Goal: Task Accomplishment & Management: Use online tool/utility

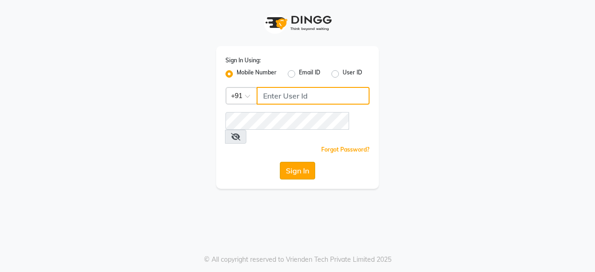
type input "8779795277"
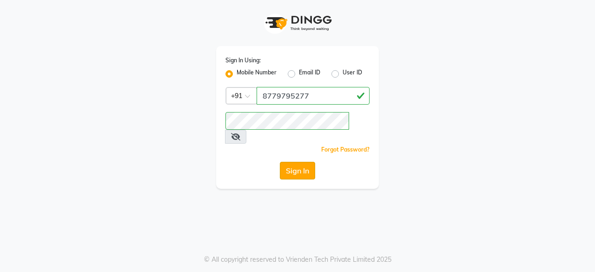
click at [297, 162] on button "Sign In" at bounding box center [297, 171] width 35 height 18
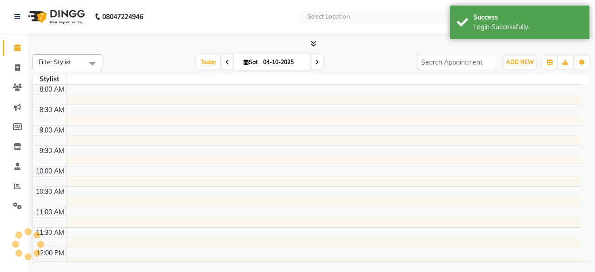
select select "en"
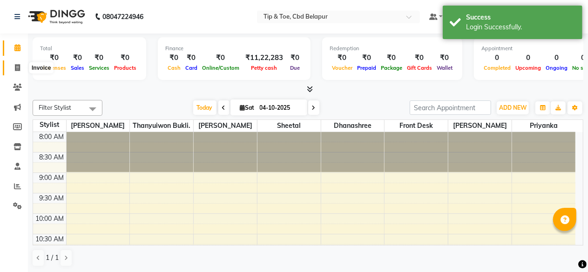
click at [15, 66] on icon at bounding box center [17, 67] width 5 height 7
select select "5812"
select select "service"
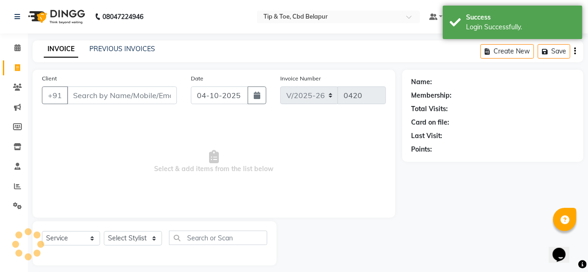
click at [94, 100] on input "Client" at bounding box center [122, 96] width 110 height 18
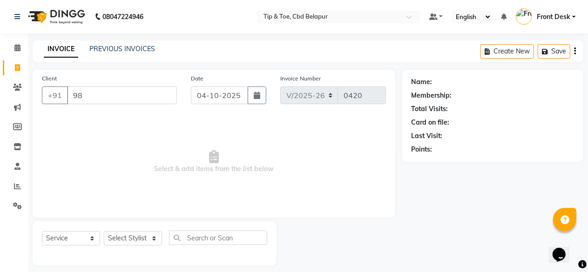
type input "9"
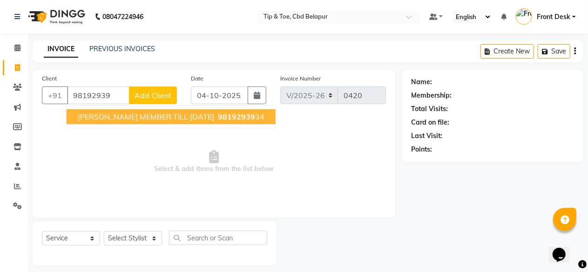
click at [139, 111] on button "[PERSON_NAME] MEMBER TILL [DATE] 98192939 34" at bounding box center [171, 116] width 209 height 15
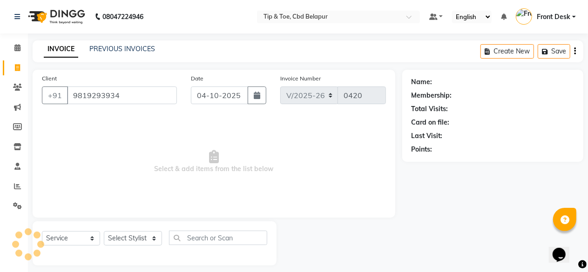
type input "9819293934"
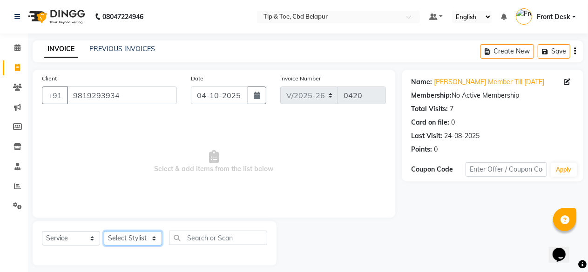
click at [124, 239] on select "Select Stylist [PERSON_NAME] Front Desk [PERSON_NAME] priyanka Sheetal [PERSON_…" at bounding box center [133, 238] width 58 height 14
select select "40378"
click at [104, 231] on select "Select Stylist [PERSON_NAME] Front Desk [PERSON_NAME] priyanka Sheetal [PERSON_…" at bounding box center [133, 238] width 58 height 14
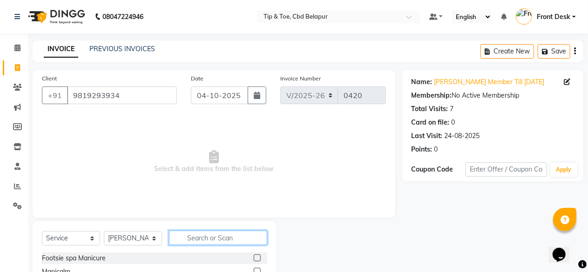
click at [207, 237] on input "text" at bounding box center [218, 238] width 98 height 14
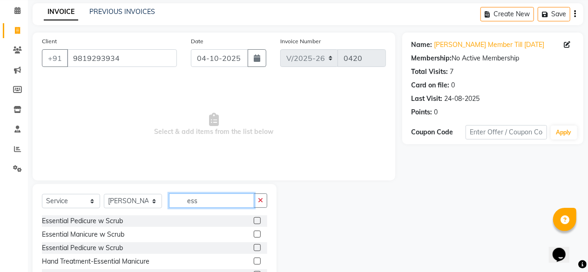
scroll to position [74, 0]
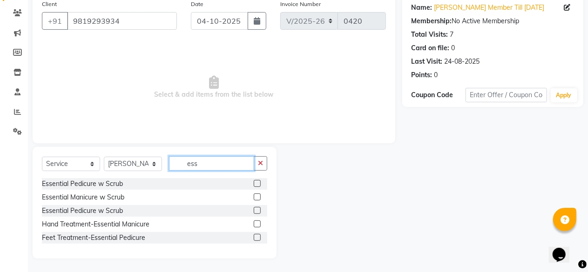
type input "ess"
click at [259, 238] on label at bounding box center [257, 237] width 7 height 7
click at [259, 238] on input "checkbox" at bounding box center [257, 238] width 6 height 6
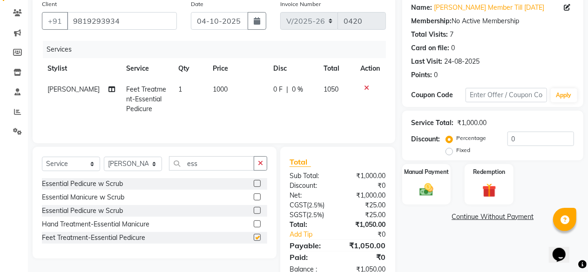
checkbox input "false"
click at [117, 160] on select "Select Stylist [PERSON_NAME] Front Desk [PERSON_NAME] priyanka Sheetal [PERSON_…" at bounding box center [133, 164] width 58 height 14
select select "40372"
click at [104, 157] on select "Select Stylist [PERSON_NAME] Front Desk [PERSON_NAME] priyanka Sheetal [PERSON_…" at bounding box center [133, 164] width 58 height 14
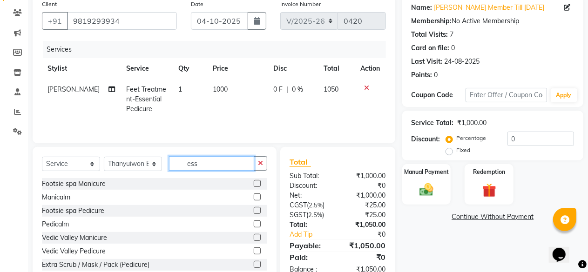
click at [210, 167] on input "ess" at bounding box center [211, 163] width 85 height 14
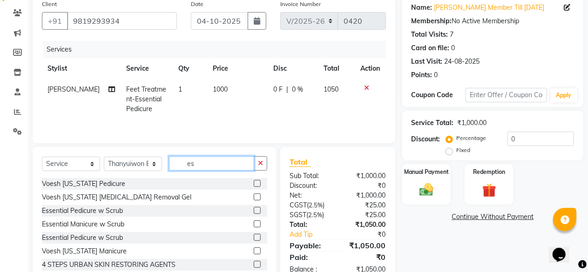
type input "e"
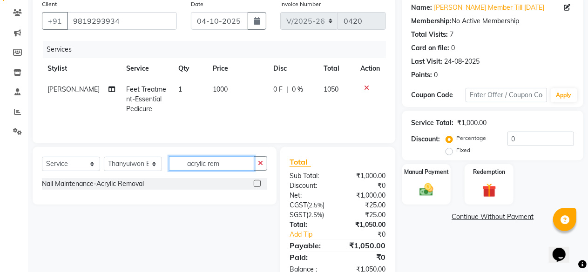
type input "acrylic rem"
click at [258, 184] on label at bounding box center [257, 183] width 7 height 7
click at [258, 184] on input "checkbox" at bounding box center [257, 184] width 6 height 6
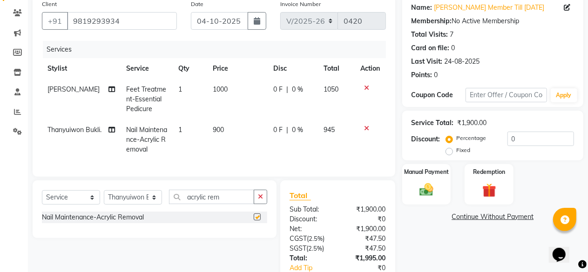
checkbox input "false"
click at [514, 138] on input "0" at bounding box center [540, 139] width 67 height 14
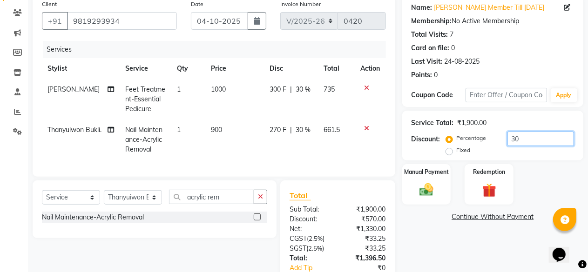
type input "30"
click at [500, 234] on div "Name: [PERSON_NAME] Member Till [DATE] Membership: No Active Membership Total V…" at bounding box center [496, 156] width 188 height 322
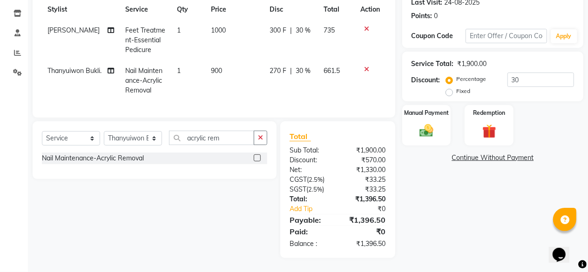
click at [501, 214] on div "Name: [PERSON_NAME] Member Till [DATE] Membership: No Active Membership Total V…" at bounding box center [496, 97] width 188 height 322
click at [424, 129] on img at bounding box center [426, 130] width 24 height 17
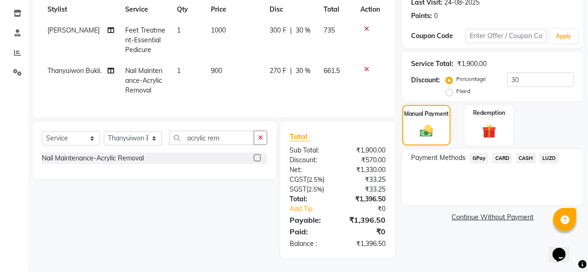
click at [477, 153] on span "GPay" at bounding box center [478, 158] width 19 height 11
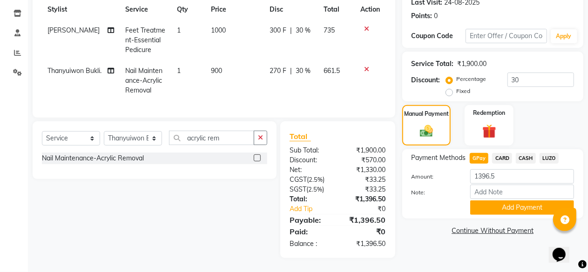
click at [526, 153] on span "CASH" at bounding box center [525, 158] width 20 height 11
click at [502, 204] on button "Add Payment" at bounding box center [522, 207] width 104 height 14
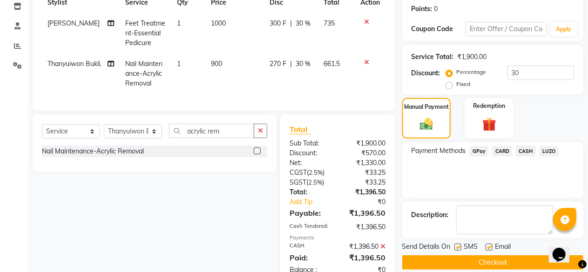
click at [478, 258] on button "Checkout" at bounding box center [492, 262] width 181 height 14
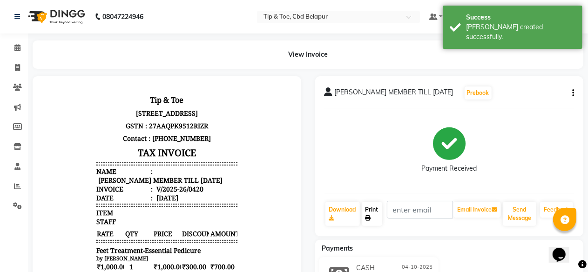
click at [375, 208] on link "Print" at bounding box center [371, 214] width 20 height 24
